Goal: Task Accomplishment & Management: Use online tool/utility

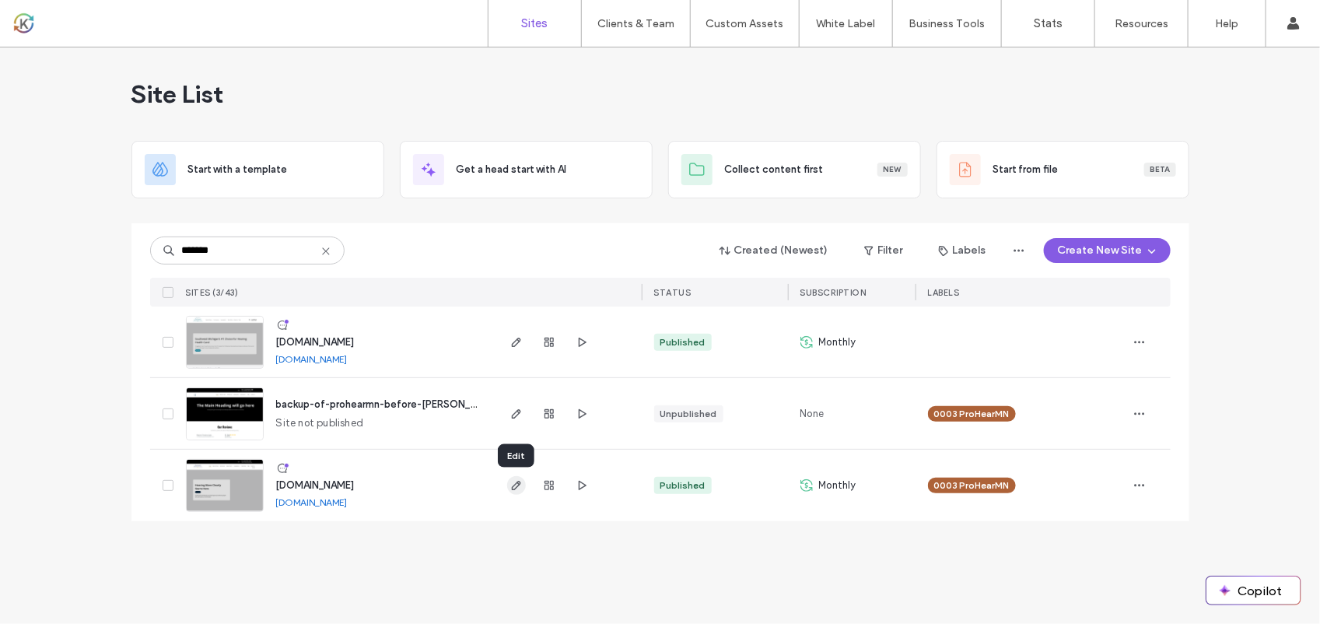
click at [513, 491] on icon "button" at bounding box center [516, 485] width 12 height 12
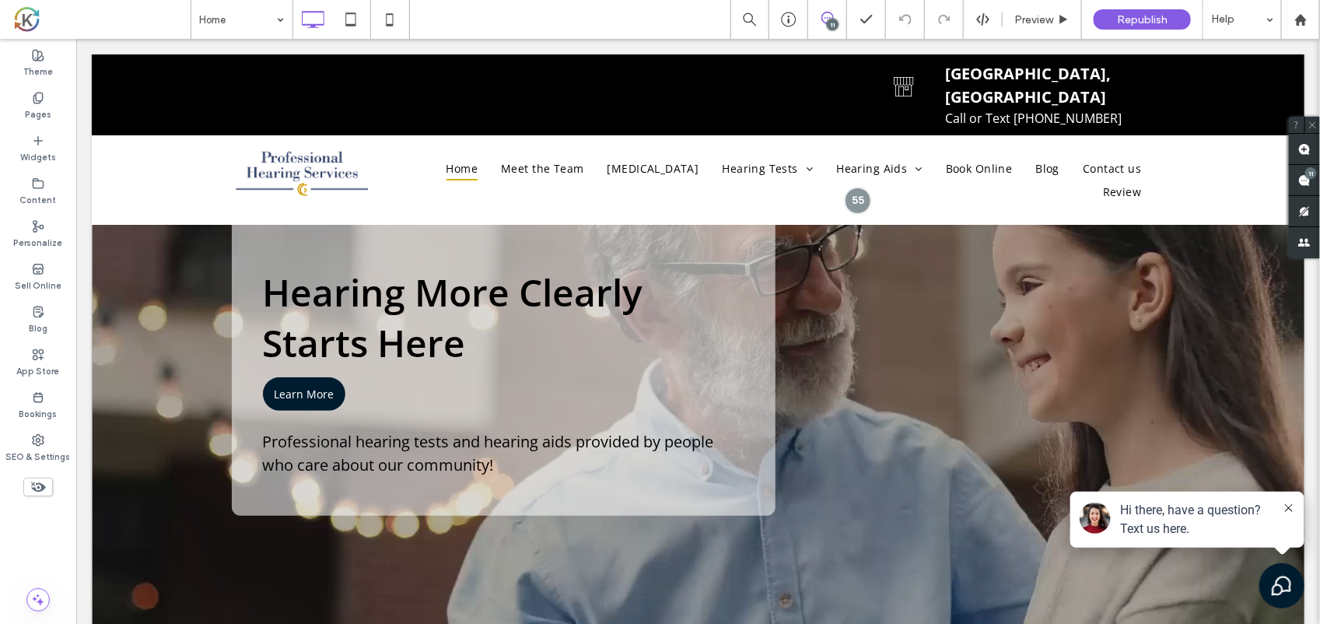
scroll to position [133, 0]
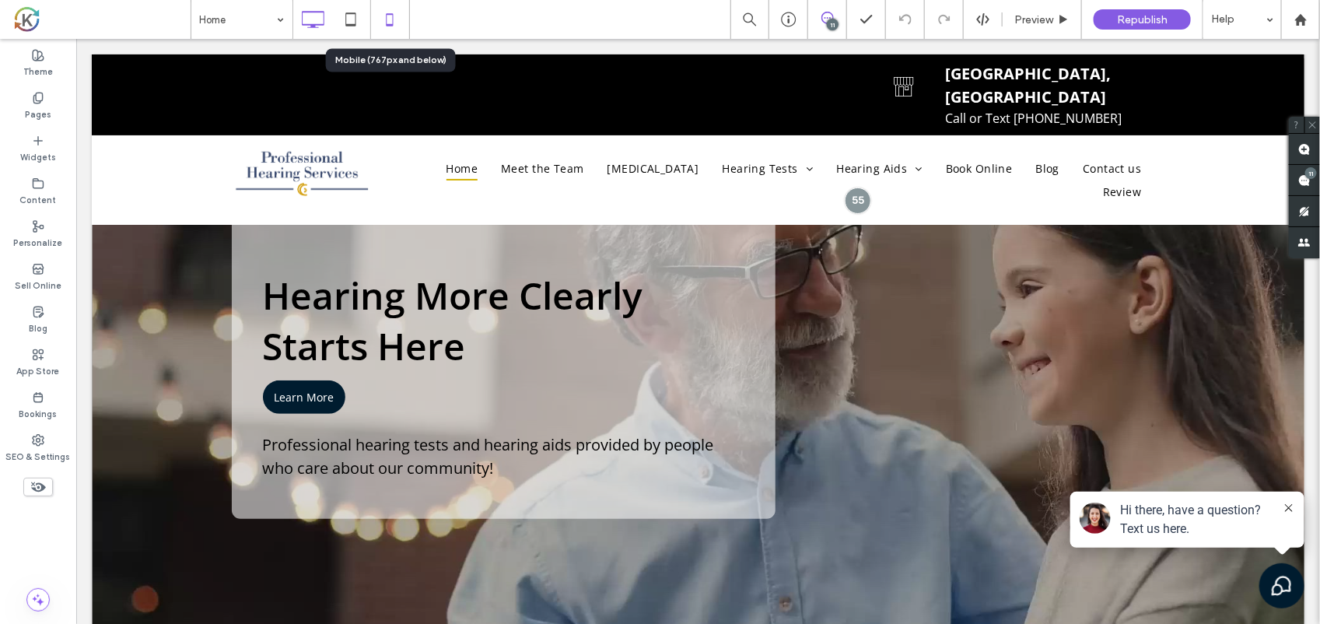
click at [401, 12] on icon at bounding box center [389, 19] width 31 height 31
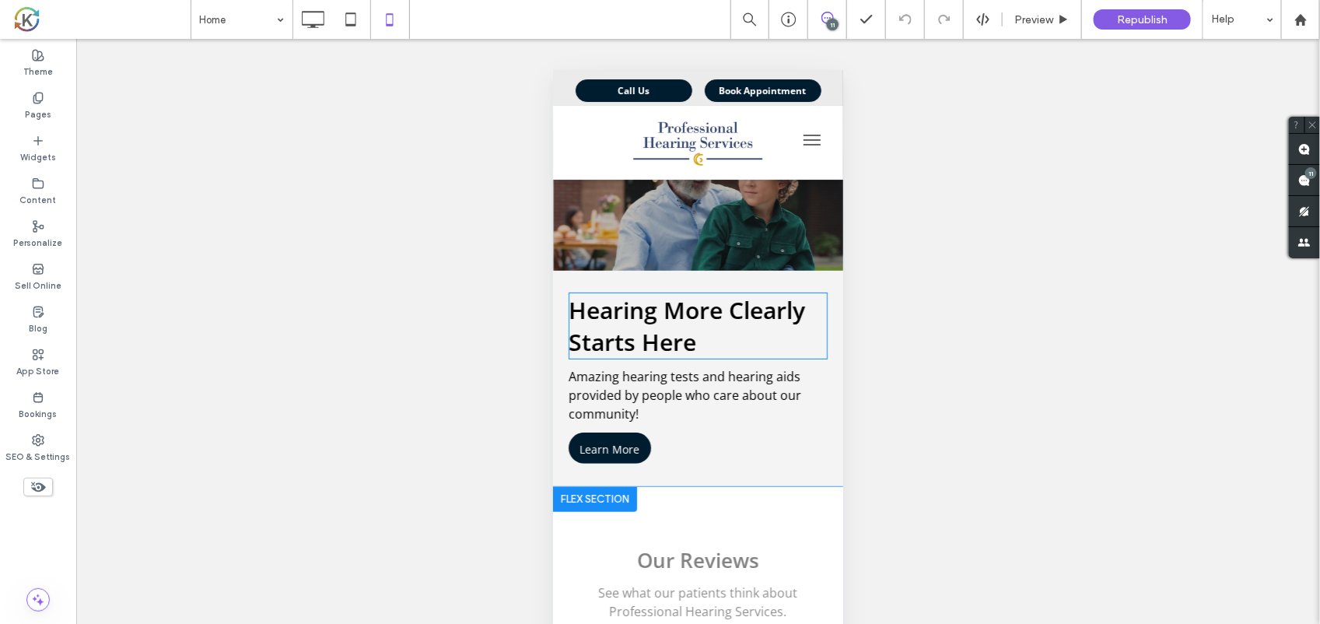
scroll to position [0, 0]
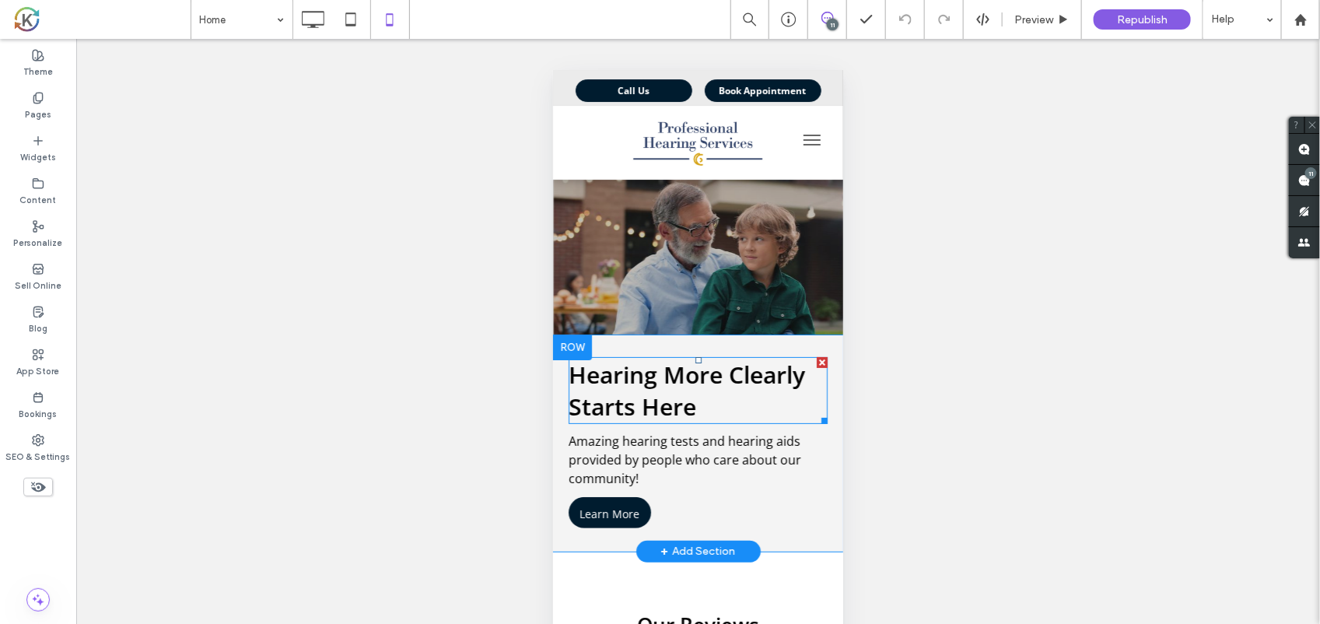
click at [674, 375] on span "Hearing More Clearly Starts Here" at bounding box center [686, 390] width 236 height 64
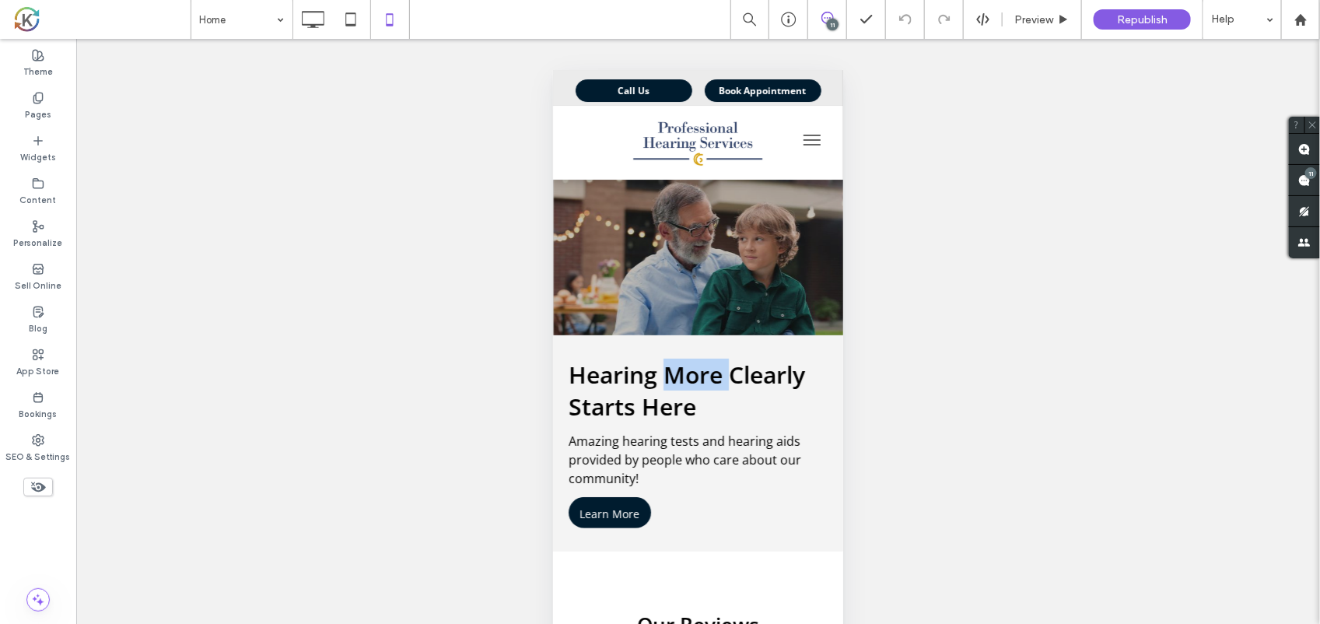
click at [674, 375] on span "Hearing More Clearly Starts Here" at bounding box center [686, 390] width 236 height 64
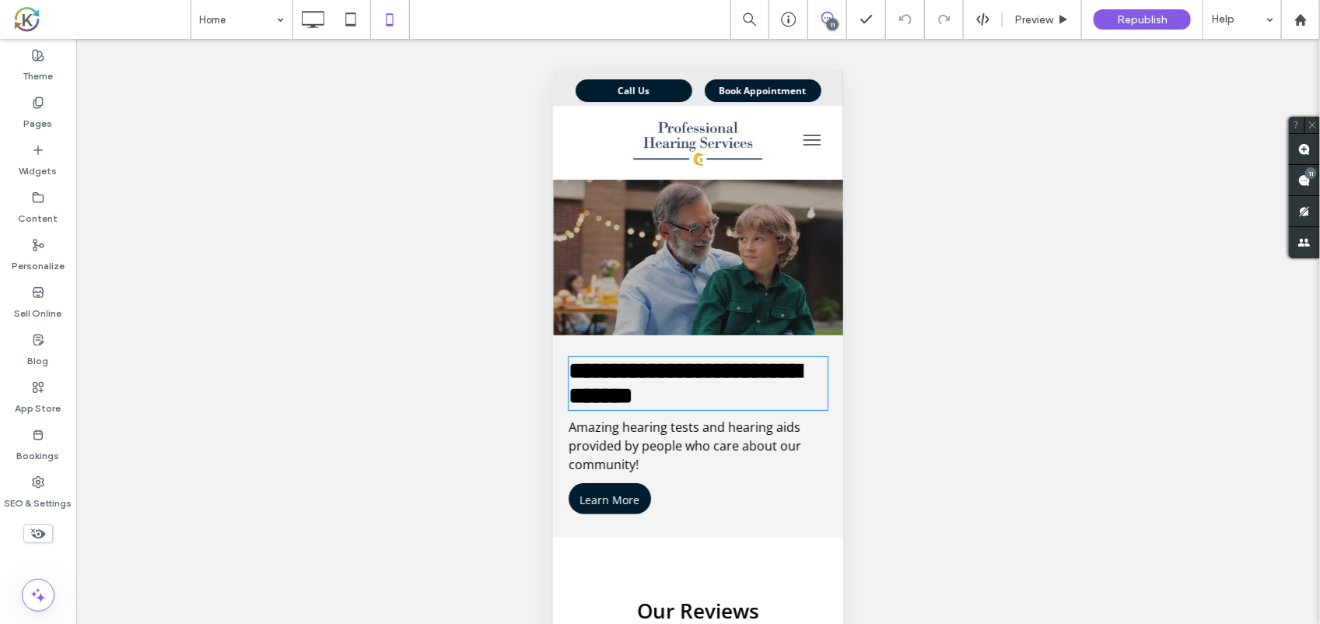
type input "*********"
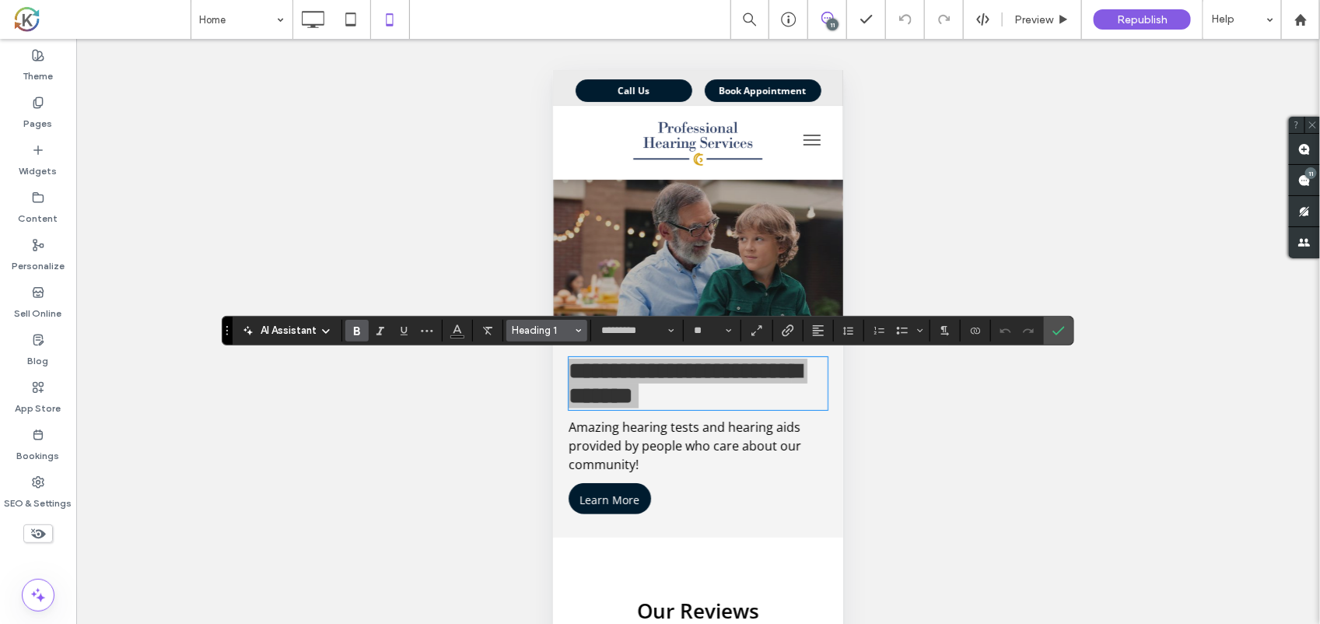
click at [564, 327] on span "Heading 1" at bounding box center [542, 330] width 61 height 12
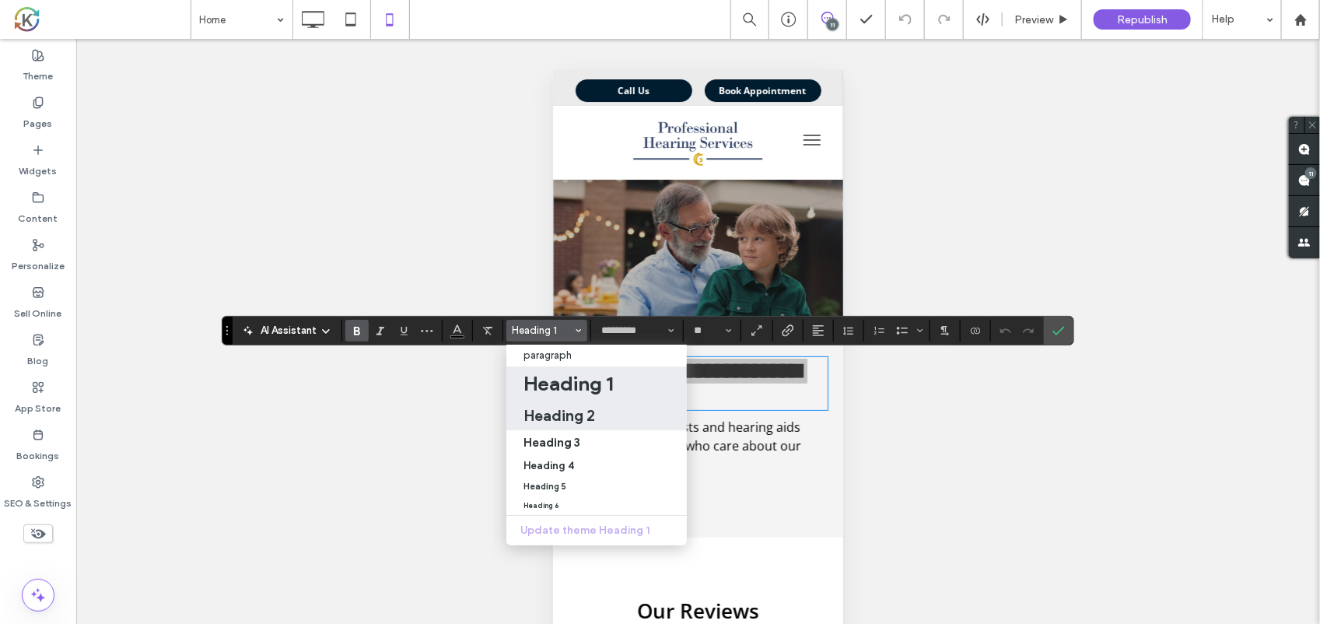
click at [577, 407] on h2 "Heading 2" at bounding box center [559, 415] width 72 height 19
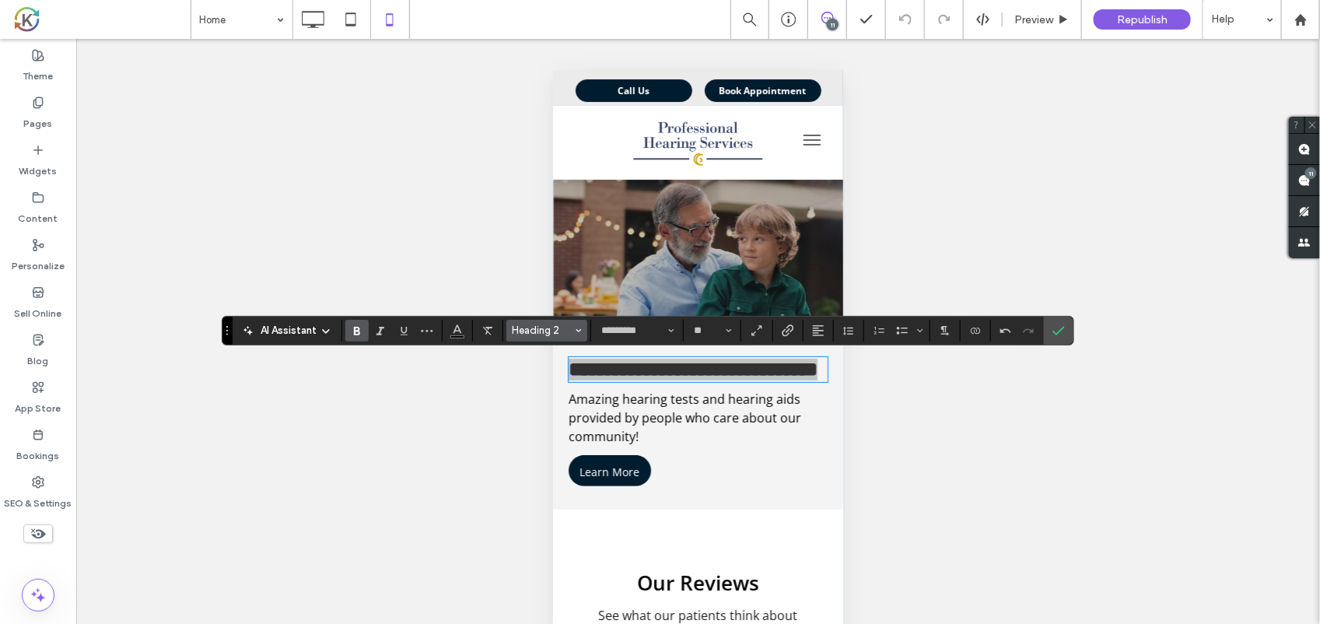
click at [560, 331] on span "Heading 2" at bounding box center [542, 330] width 61 height 12
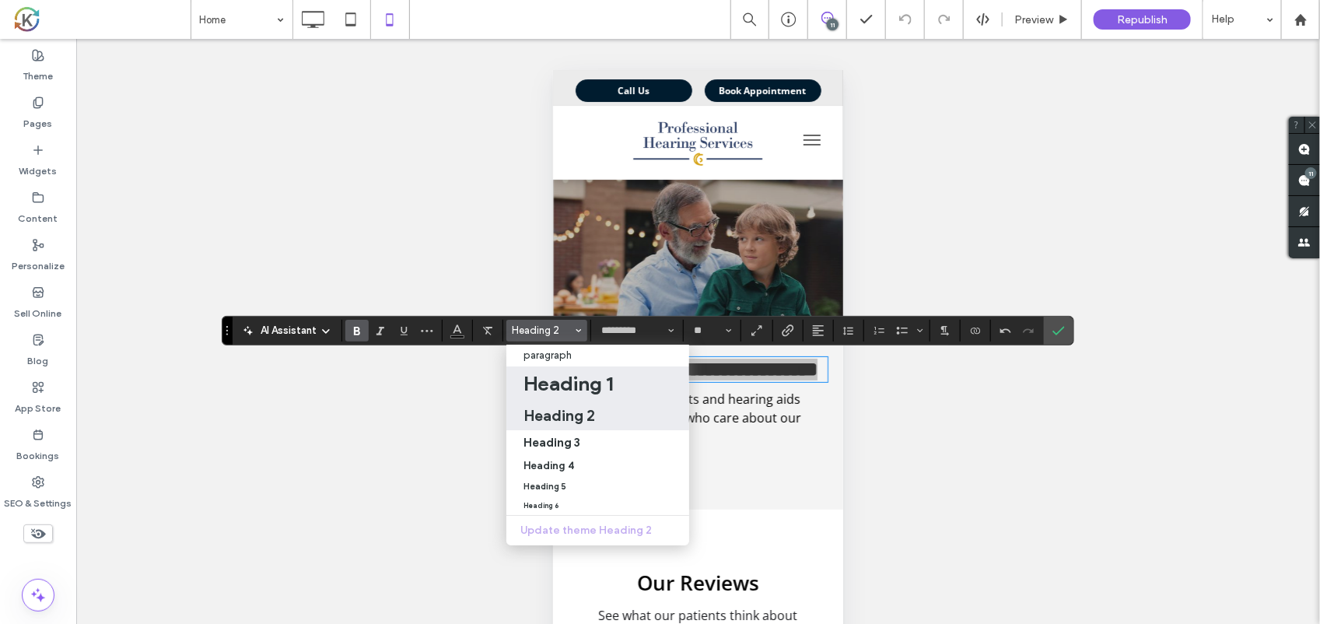
click at [565, 378] on h1 "Heading 1" at bounding box center [567, 383] width 89 height 25
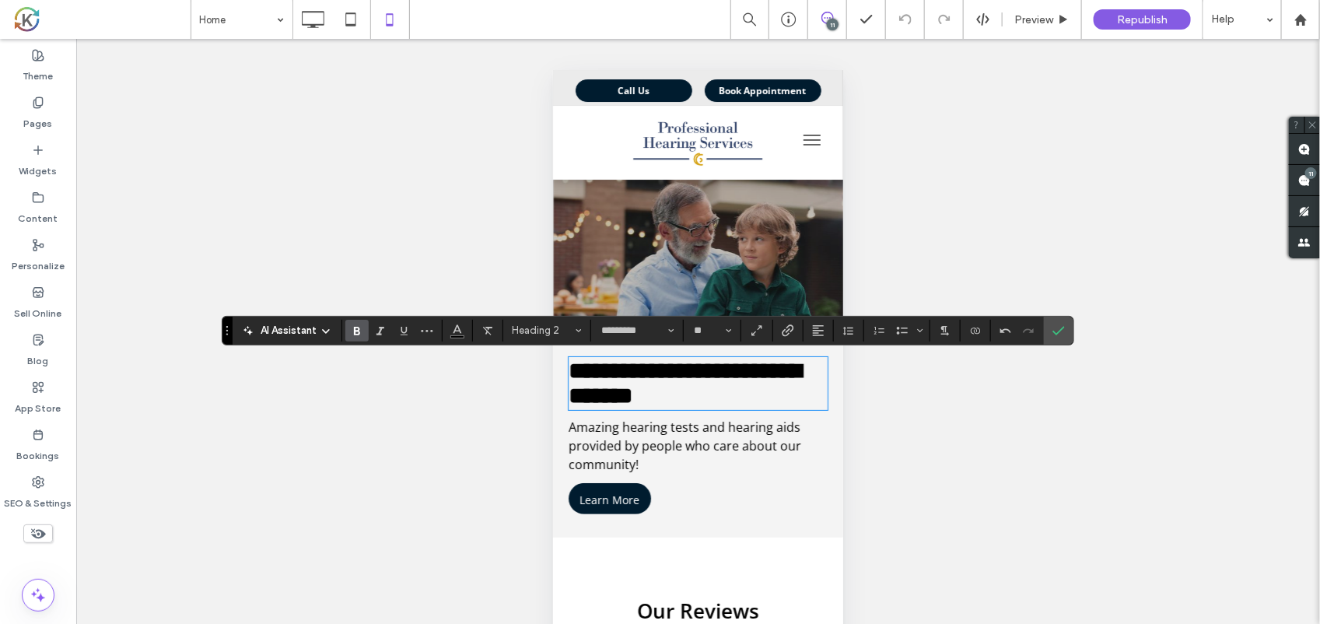
type input "**"
click at [1059, 331] on icon "Confirm" at bounding box center [1058, 330] width 12 height 12
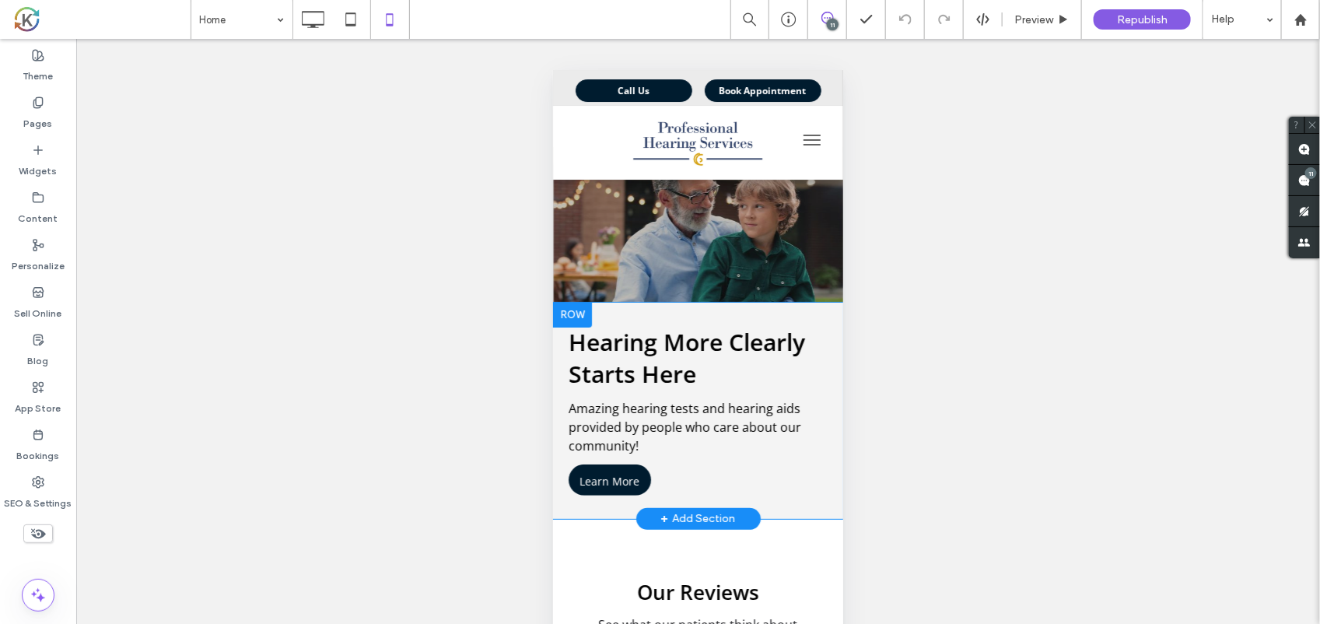
scroll to position [22, 0]
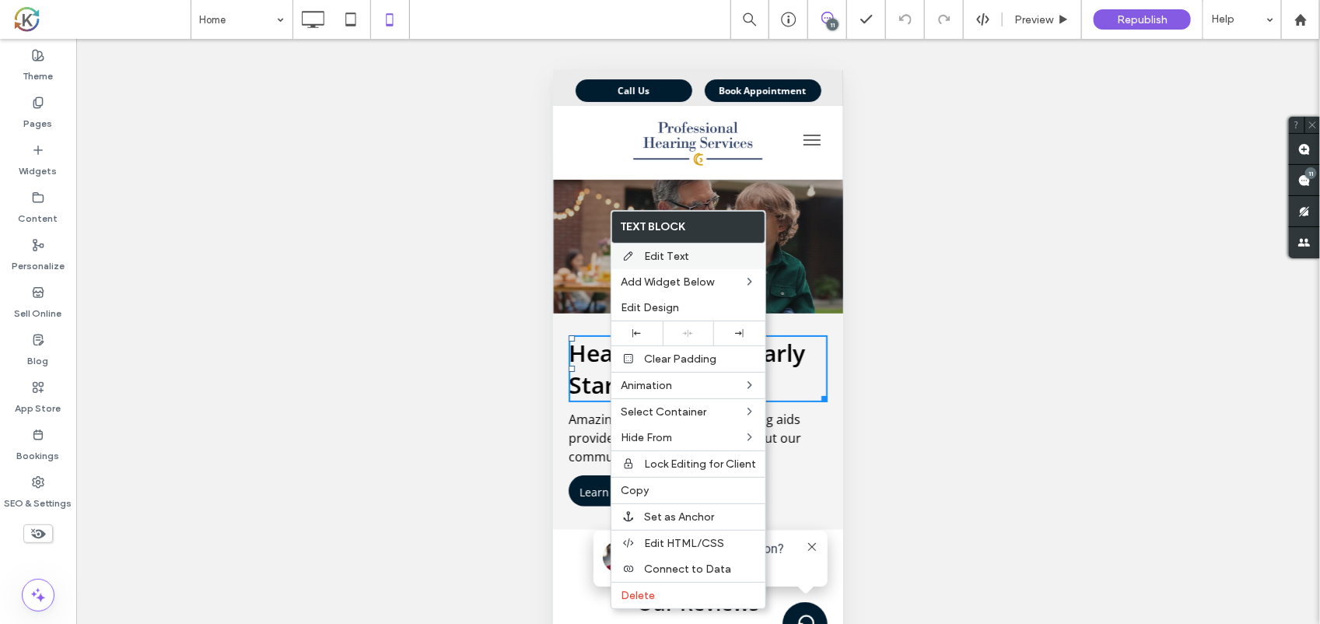
click at [678, 261] on span "Edit Text" at bounding box center [666, 256] width 45 height 13
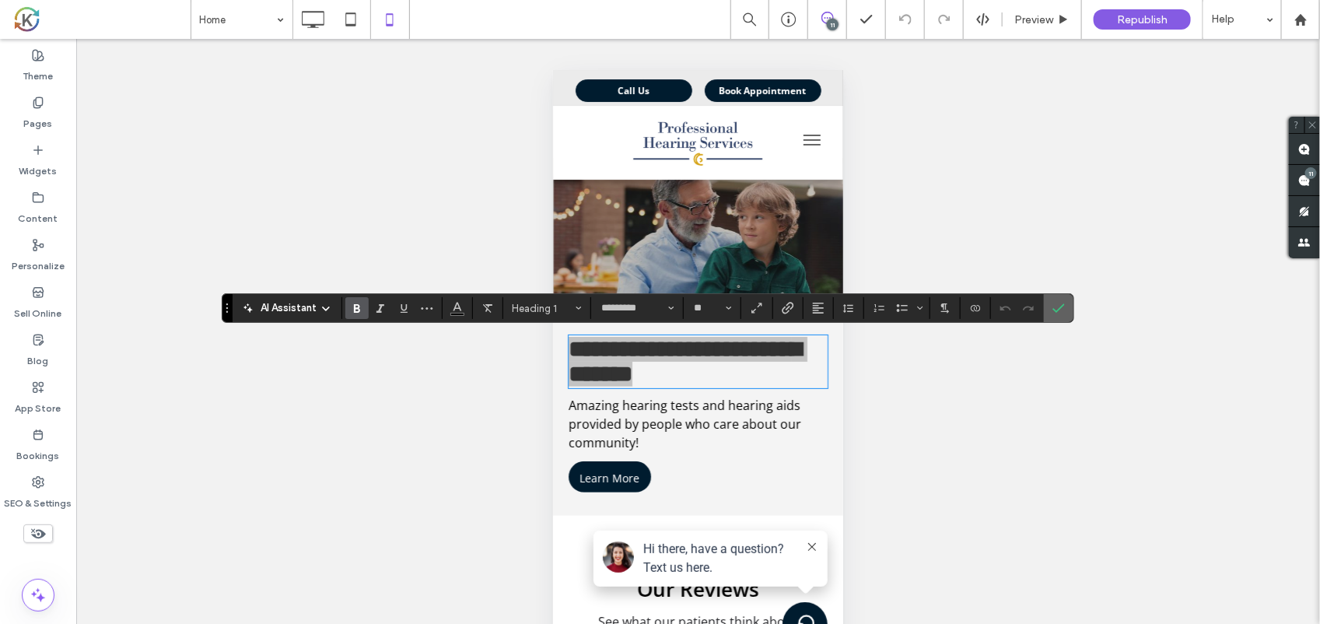
click at [1073, 304] on section at bounding box center [1059, 308] width 30 height 28
click at [1067, 304] on label "Confirm" at bounding box center [1058, 308] width 23 height 28
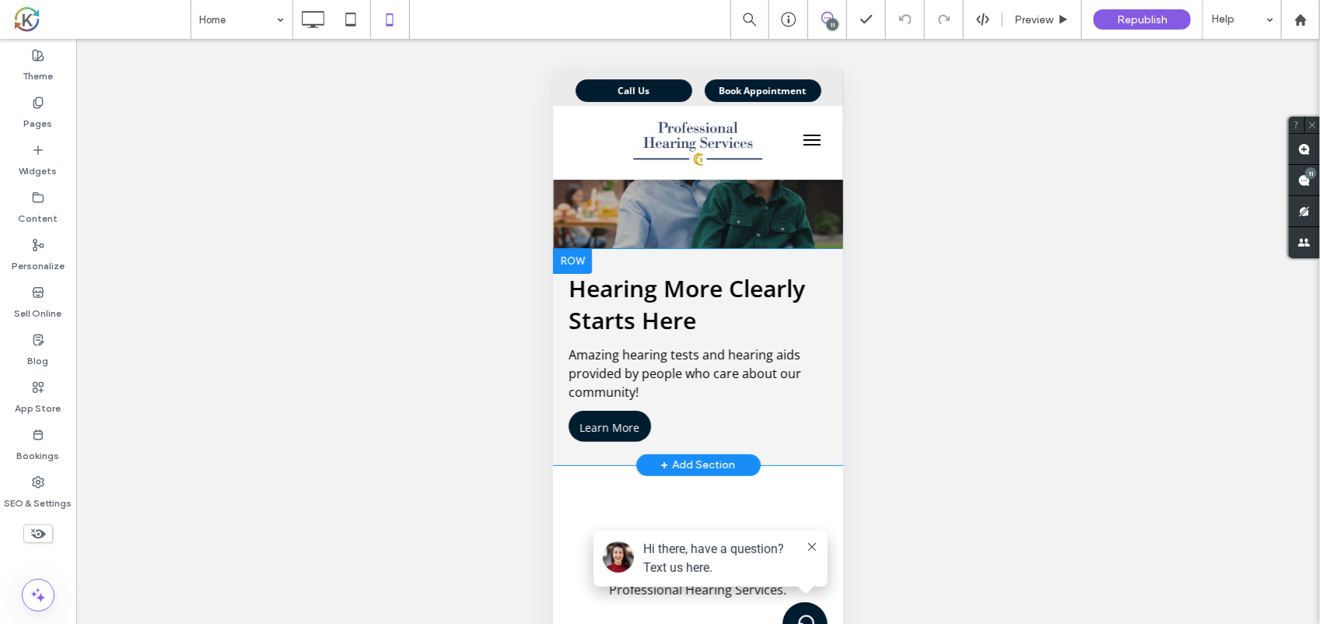
scroll to position [80, 0]
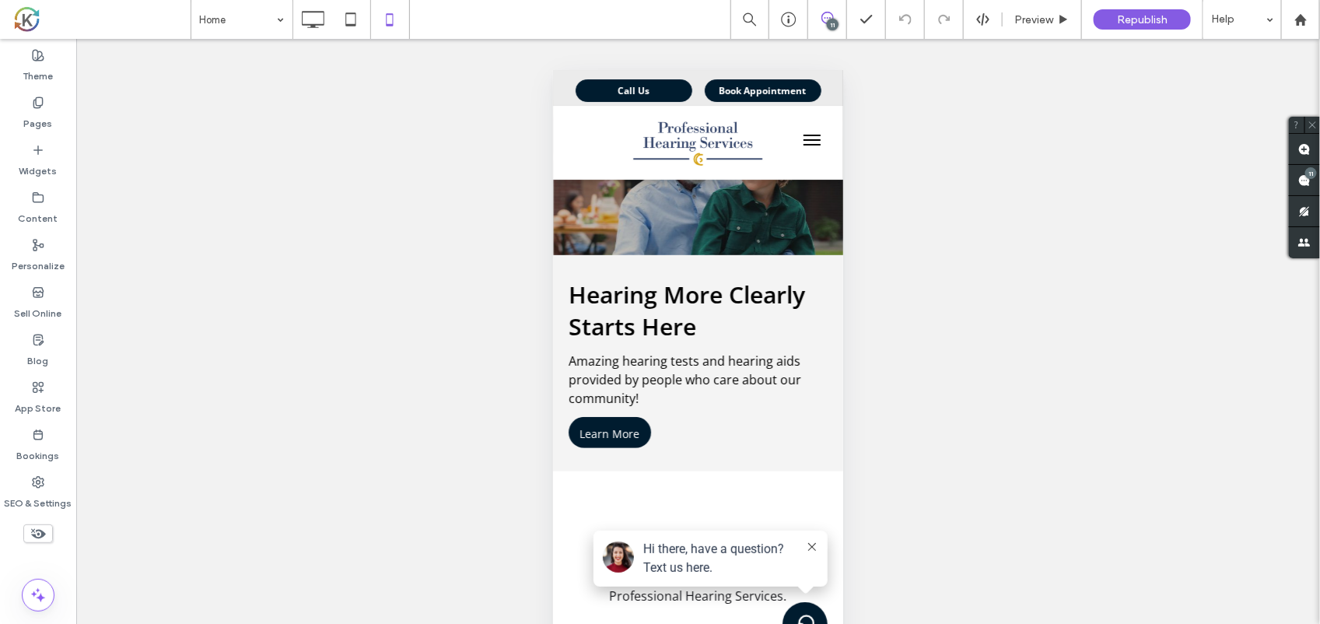
click at [1266, 238] on div "Unhide? Yes Unhide? Yes Unhide? Yes Unhide? Yes Unhide? Yes" at bounding box center [698, 351] width 1244 height 624
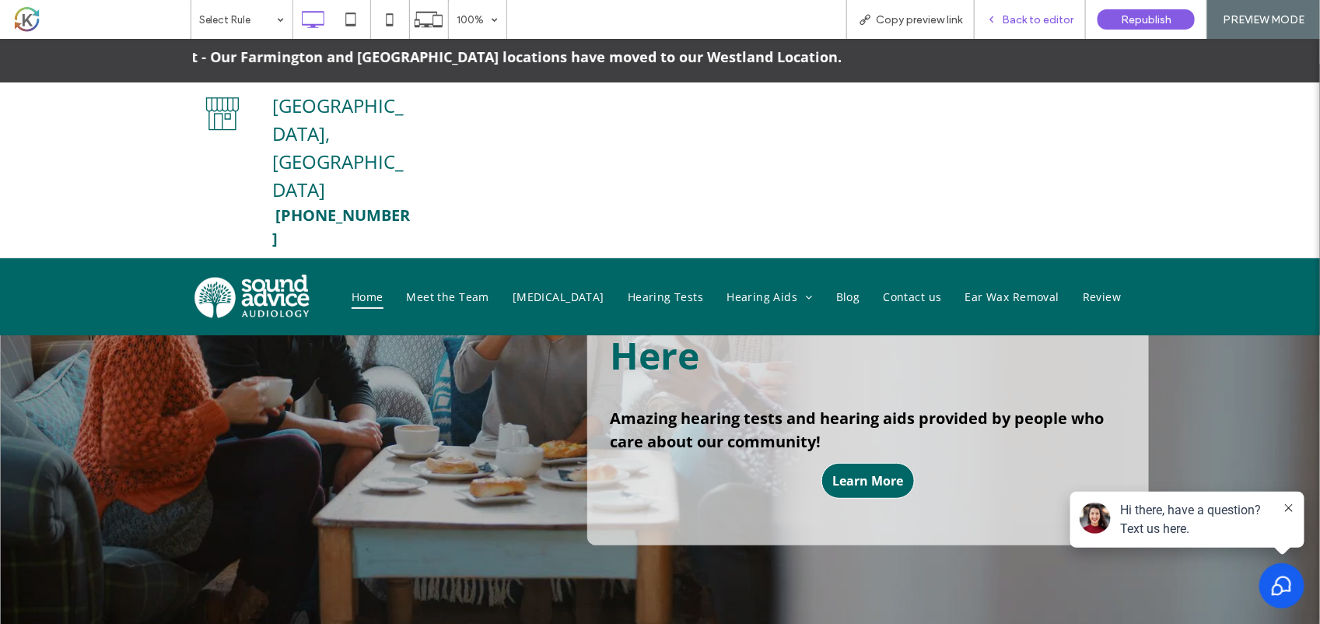
click at [1055, 16] on span "Back to editor" at bounding box center [1038, 19] width 72 height 13
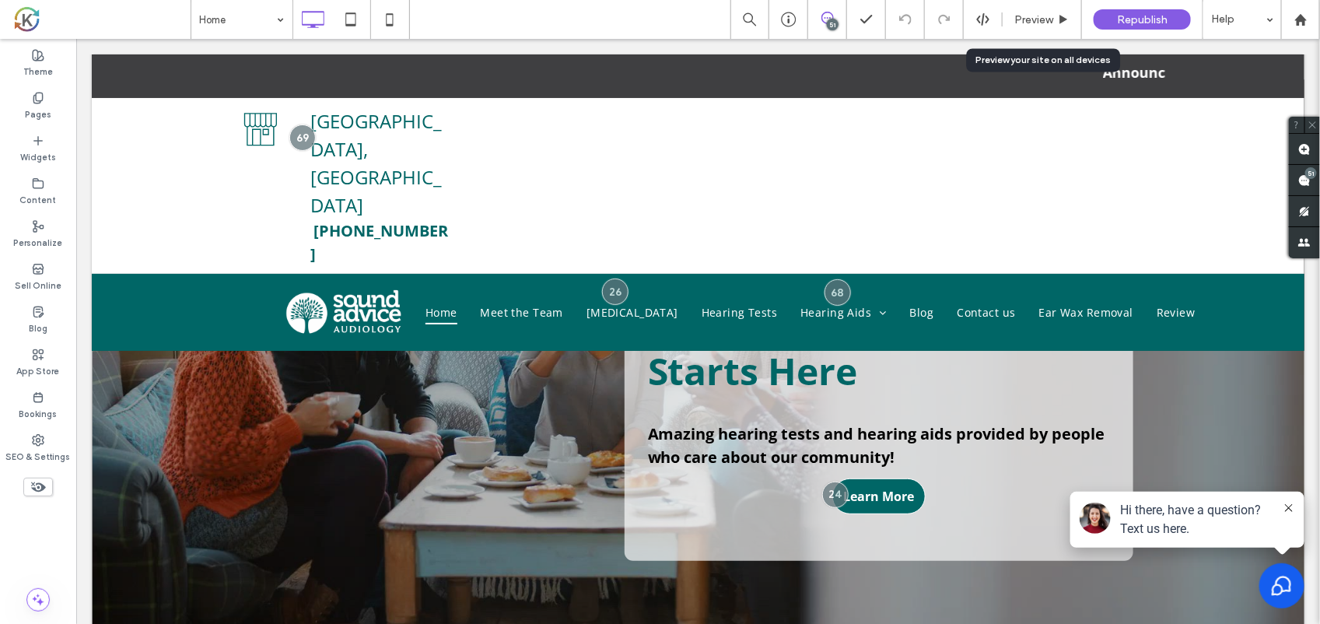
click at [1055, 16] on div "Preview" at bounding box center [1042, 19] width 79 height 13
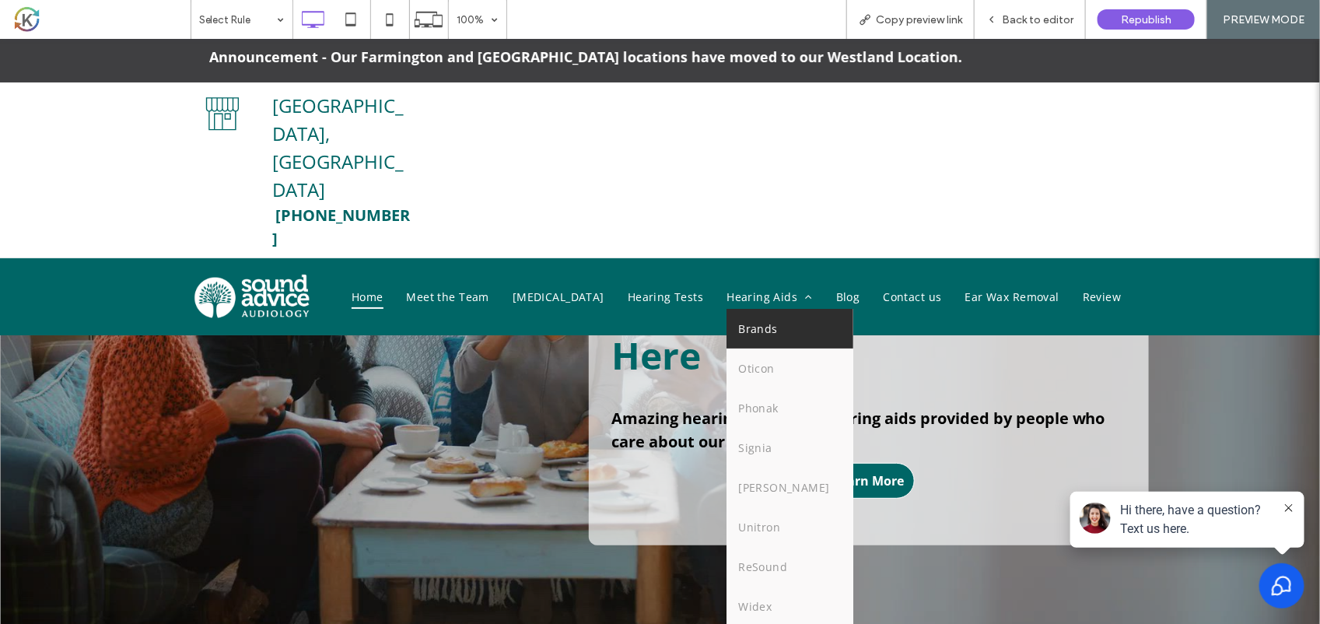
click at [758, 320] on span "Brands" at bounding box center [758, 328] width 40 height 16
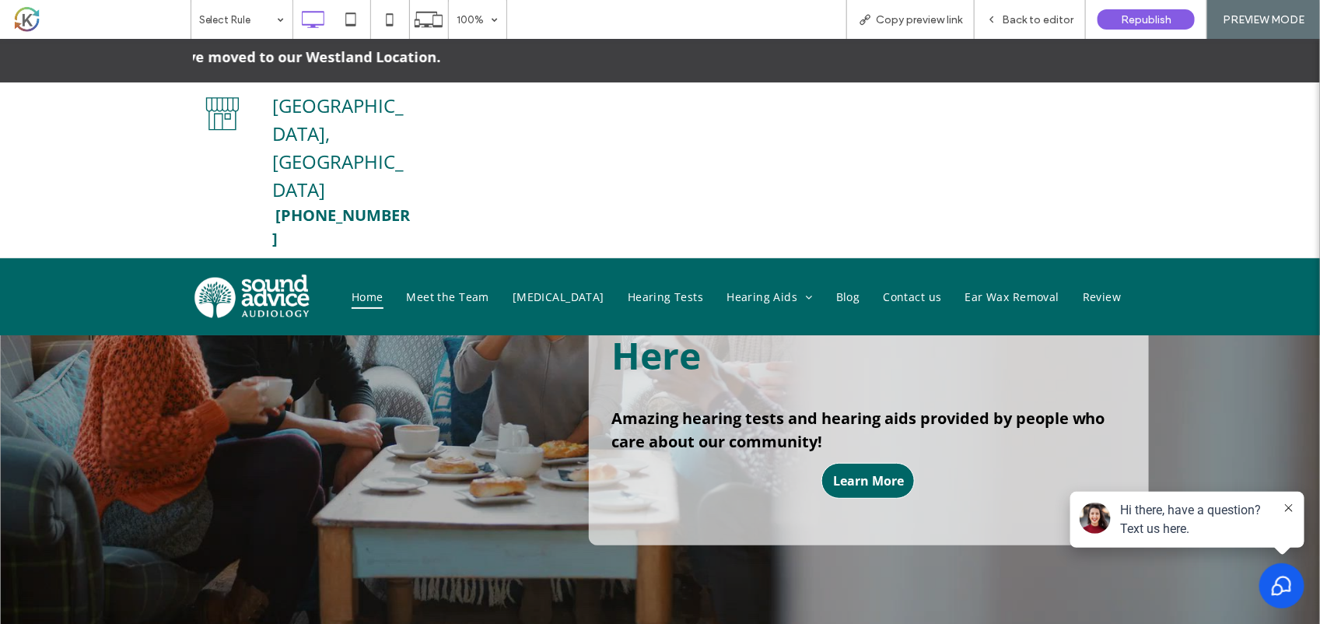
click at [778, 189] on div at bounding box center [660, 312] width 1320 height 624
